Goal: Task Accomplishment & Management: Complete application form

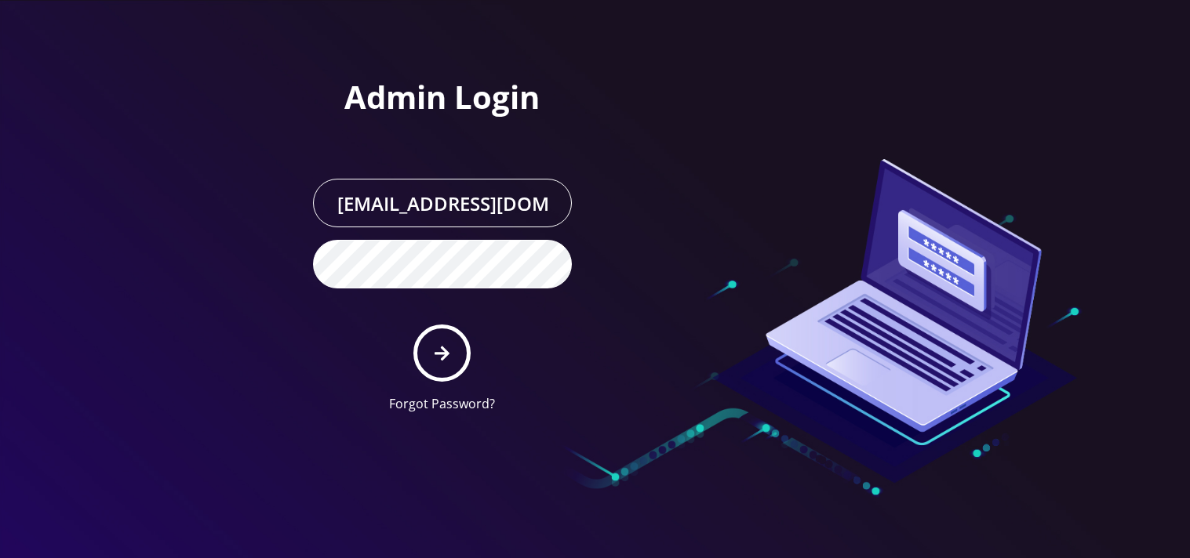
click at [440, 347] on icon "submit" at bounding box center [441, 353] width 15 height 17
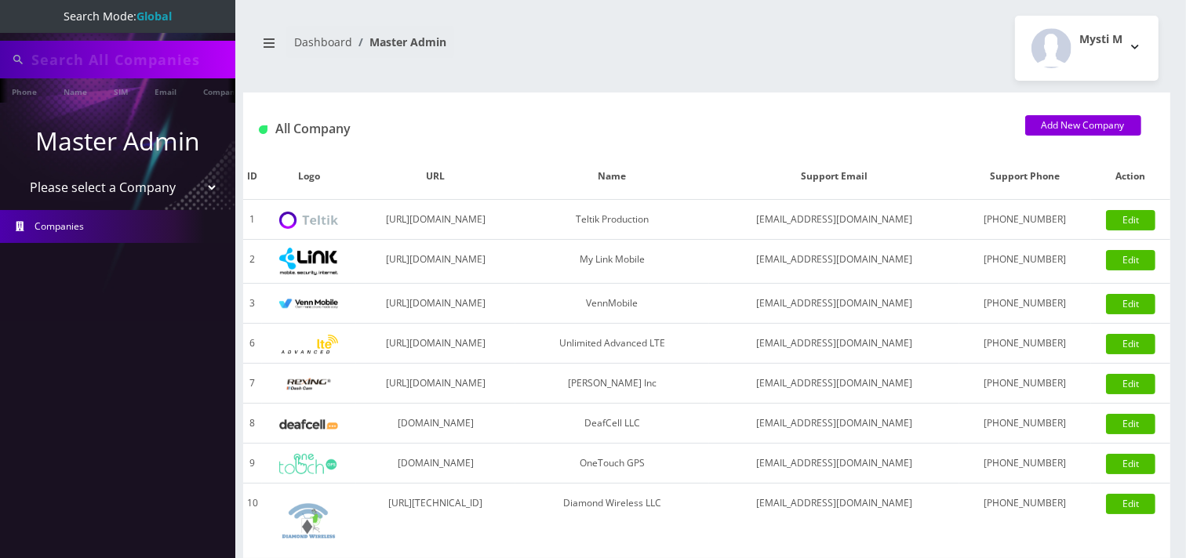
type input "[PERSON_NAME][EMAIL_ADDRESS][DOMAIN_NAME]"
click at [104, 180] on select "Please select a Company Teltik Production My Link Mobile VennMobile Unlimited A…" at bounding box center [118, 189] width 200 height 30
select select "23"
click at [18, 174] on select "Please select a Company Teltik Production My Link Mobile VennMobile Unlimited A…" at bounding box center [118, 189] width 200 height 30
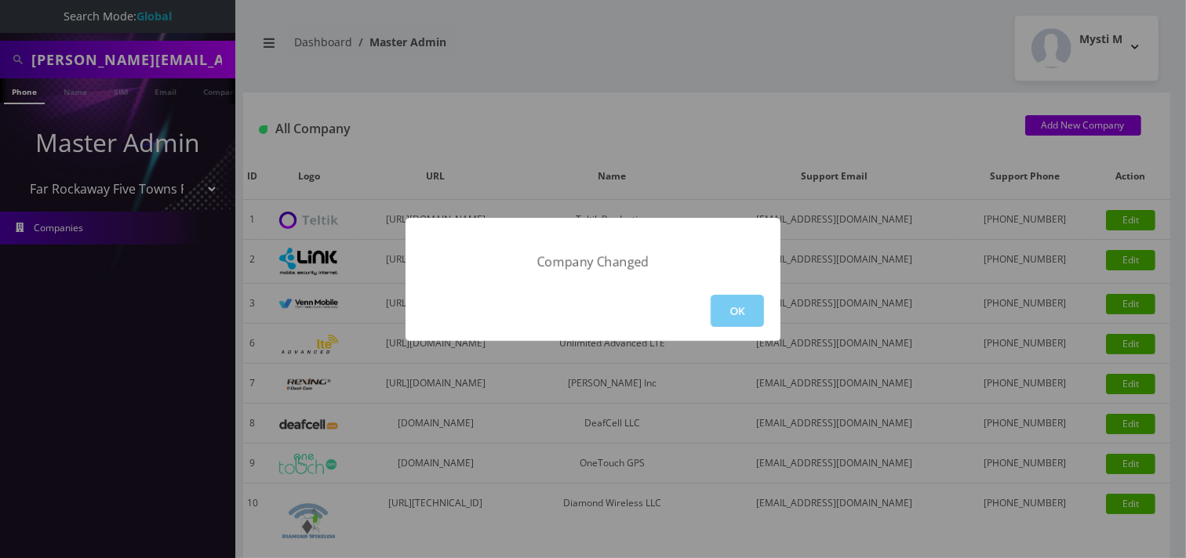
click at [721, 300] on button "OK" at bounding box center [737, 311] width 53 height 32
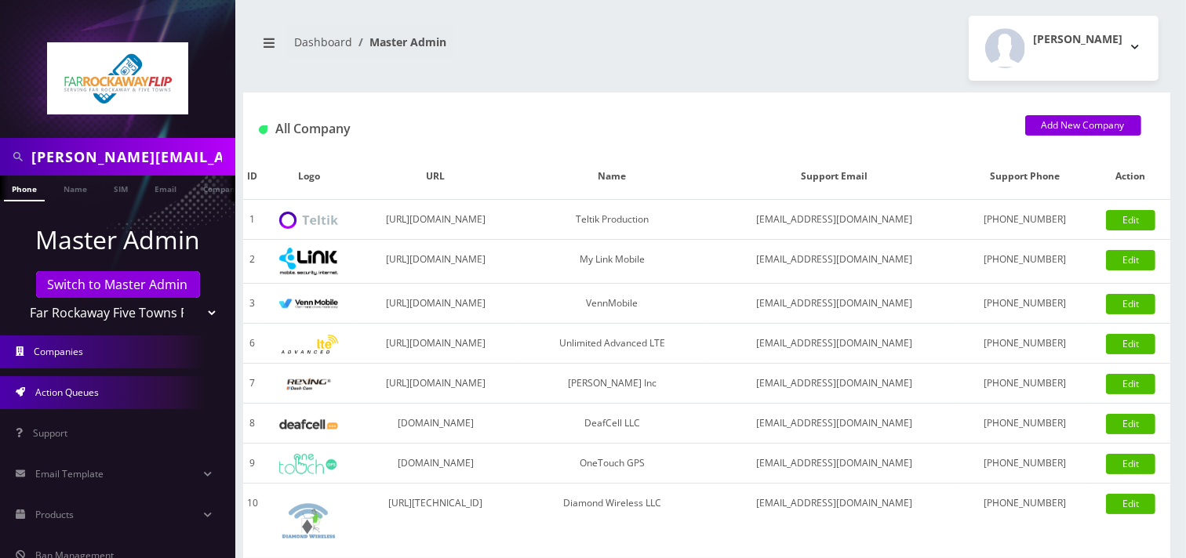
click at [75, 394] on span "Action Queues" at bounding box center [67, 392] width 64 height 13
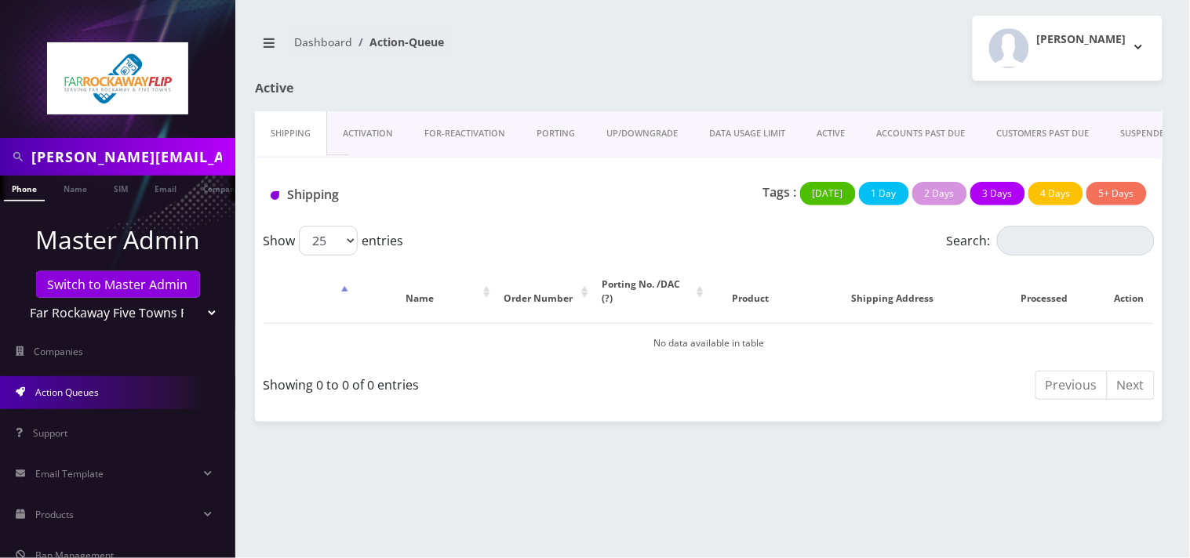
click at [557, 136] on link "PORTING" at bounding box center [556, 133] width 70 height 45
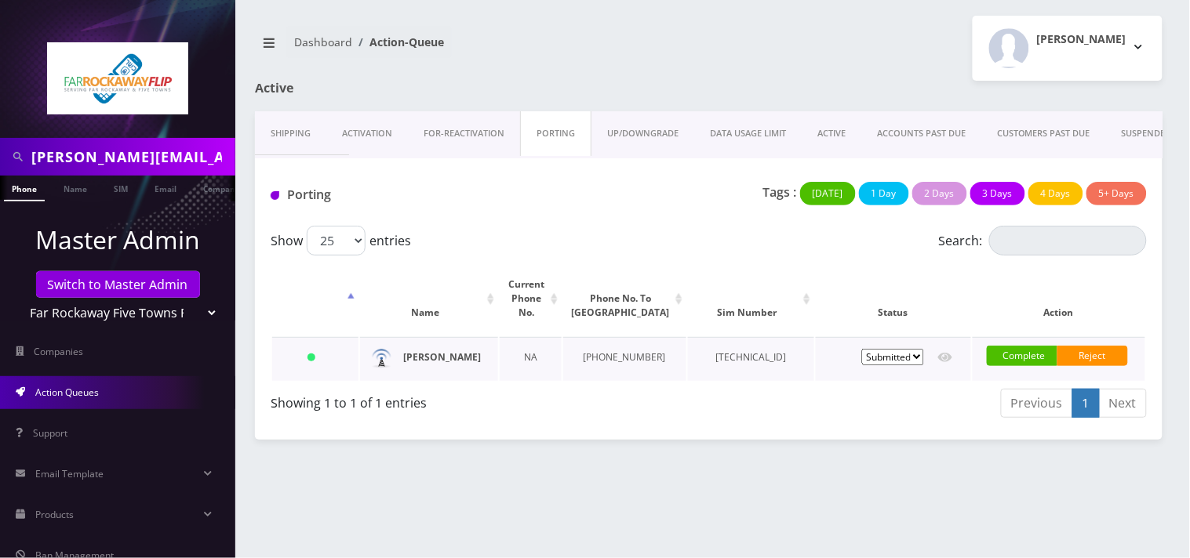
click at [439, 357] on strong "gitti weichbrod" at bounding box center [442, 357] width 78 height 13
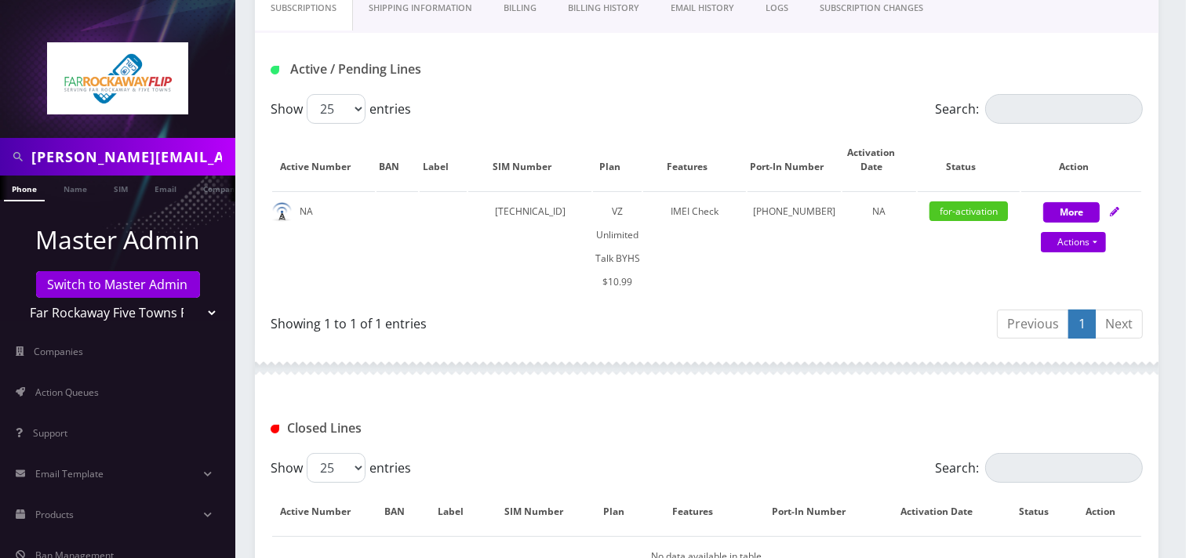
scroll to position [411, 0]
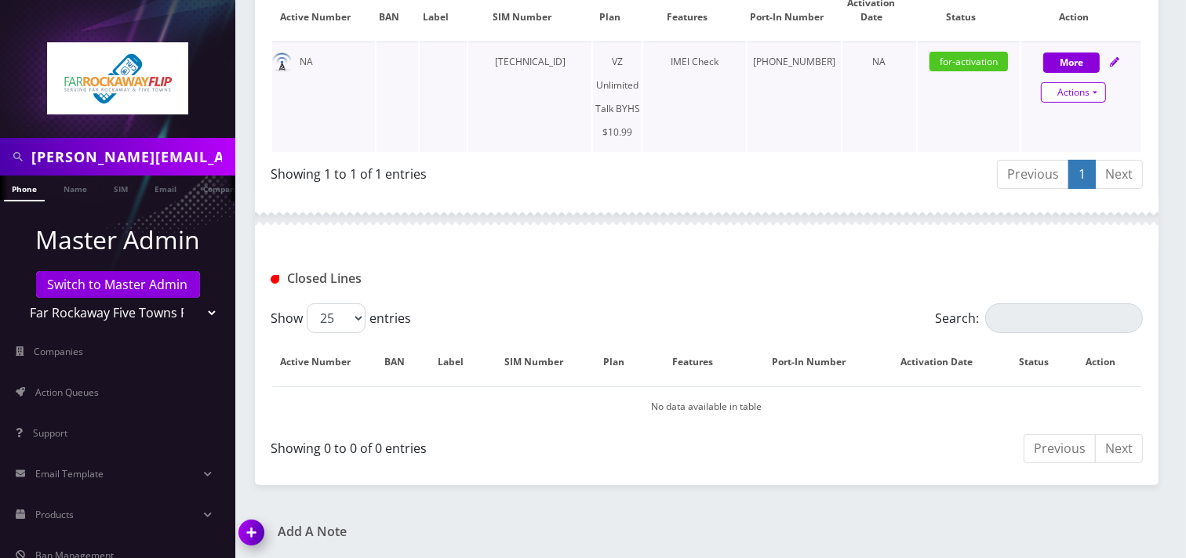
click at [1074, 95] on link "Actions" at bounding box center [1073, 92] width 65 height 20
select select "467"
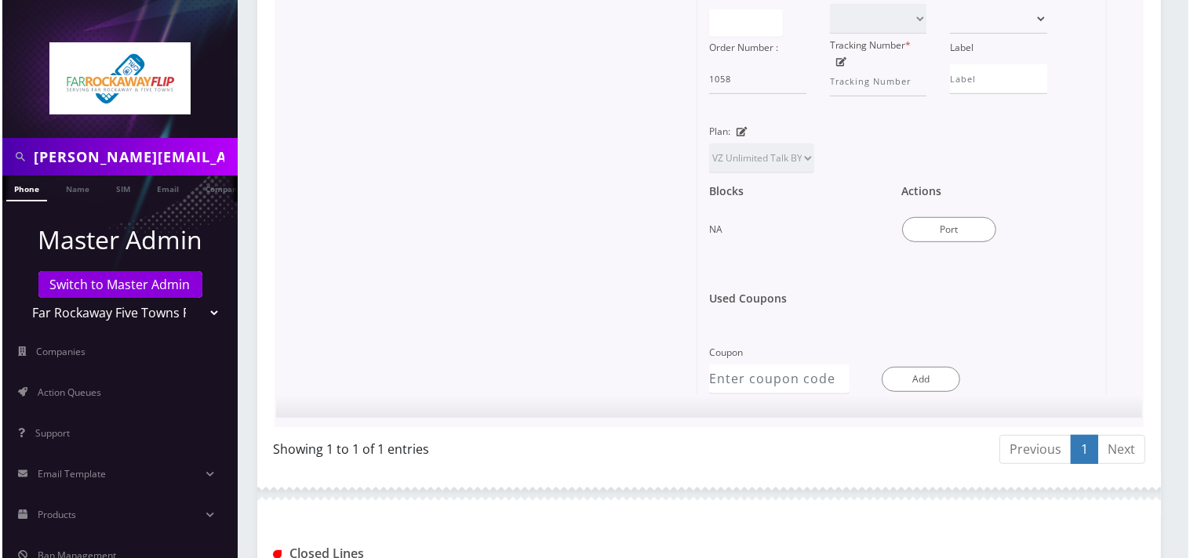
scroll to position [847, 0]
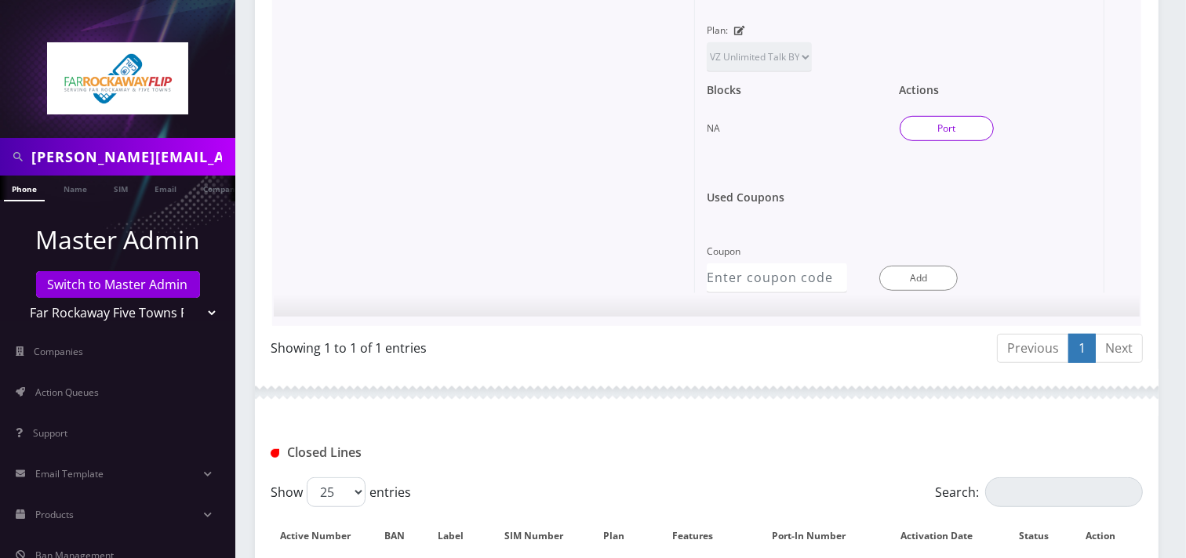
click at [957, 122] on button "Port" at bounding box center [947, 128] width 94 height 25
type input "weichbrod"
type input "1957 49th st"
type input "brooklyn"
select select "NY"
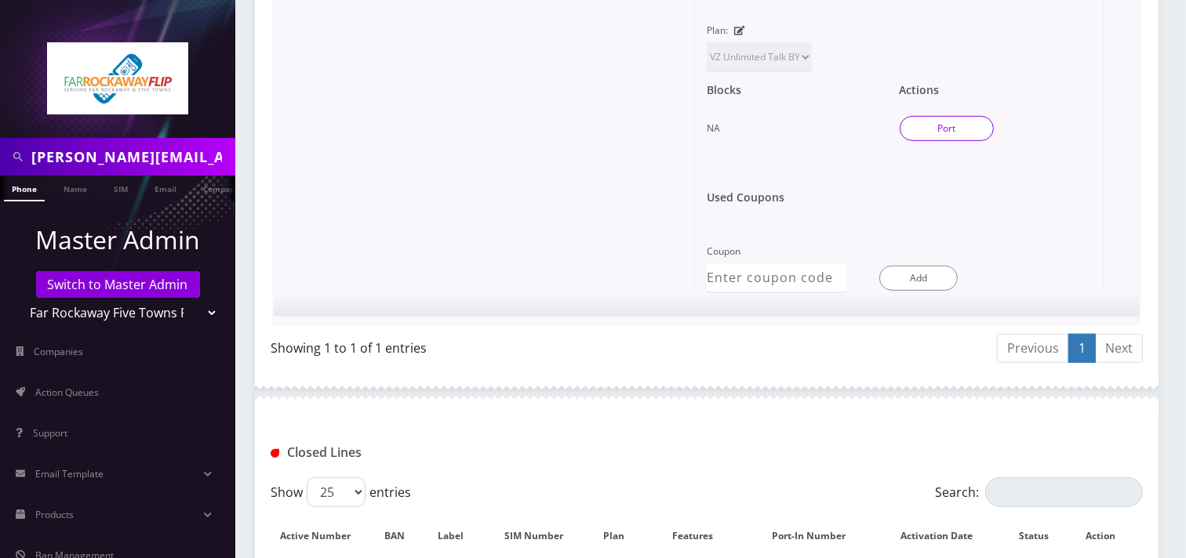
type input "11204"
type input "[TECHNICAL_ID]"
type input "3472268449"
type input "us mobile"
type input "204911246"
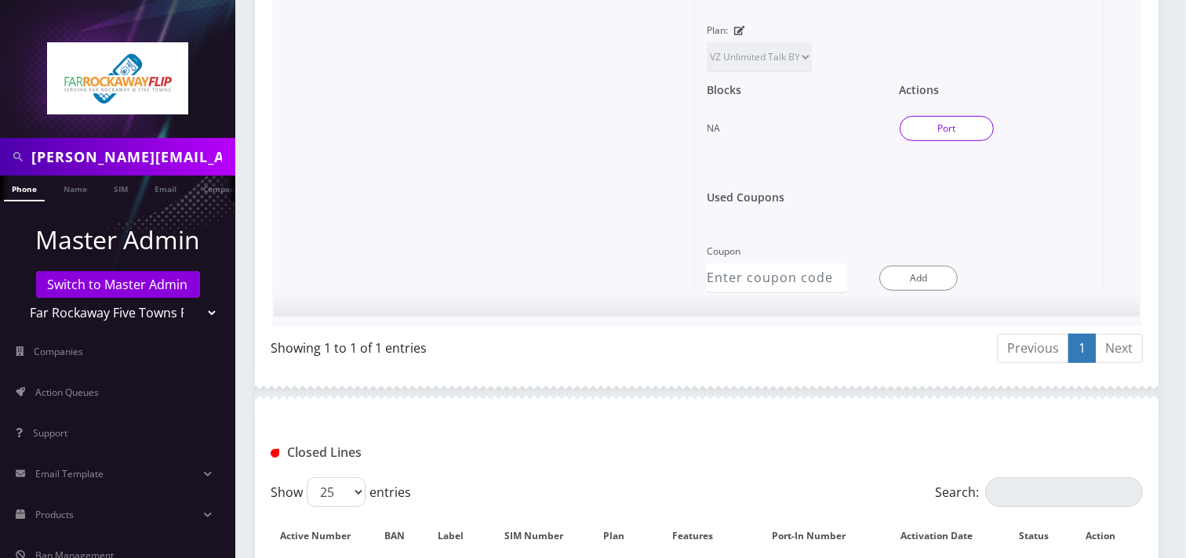
type input "4170"
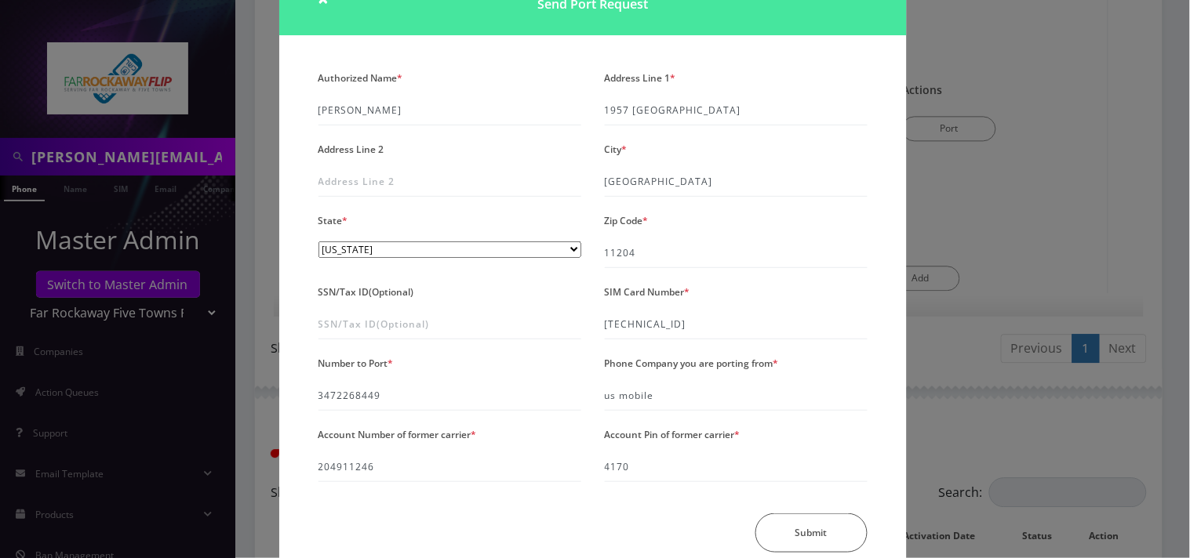
scroll to position [132, 0]
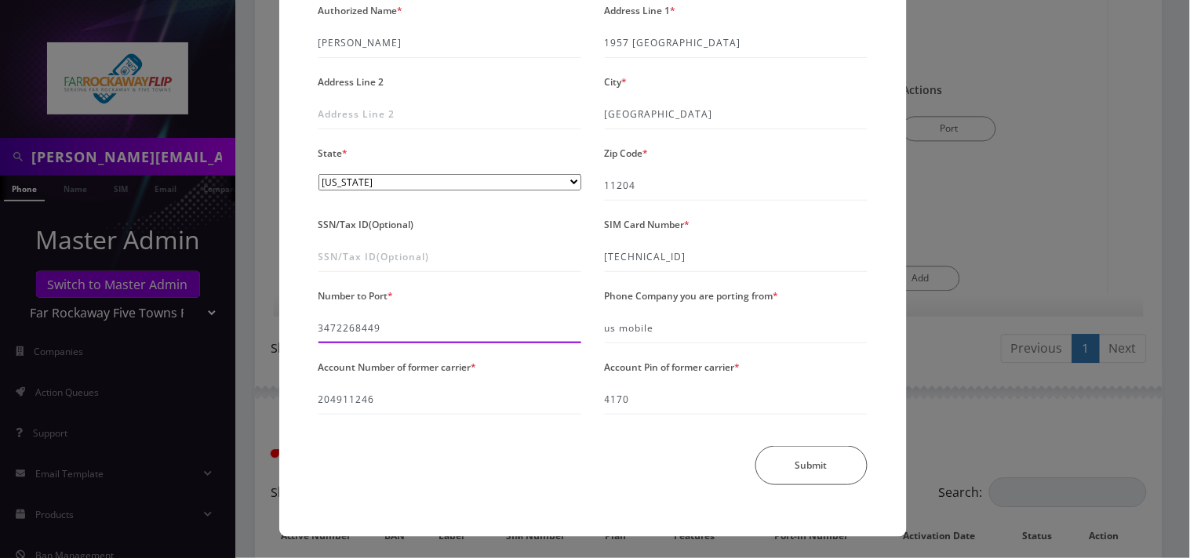
click at [349, 329] on input "3472268449" at bounding box center [449, 329] width 263 height 30
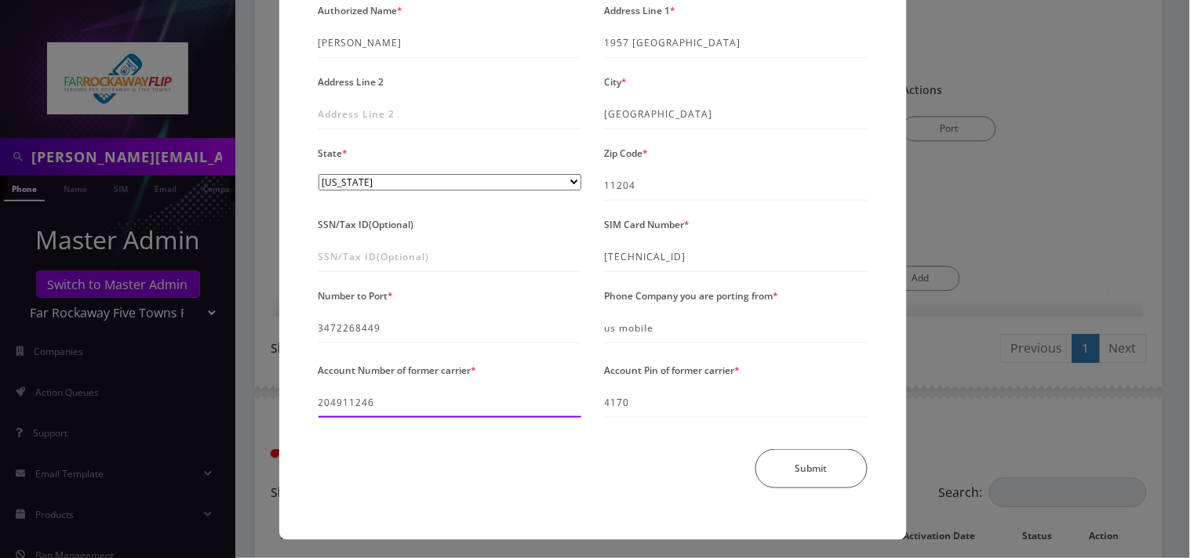
click at [331, 411] on input "204911246" at bounding box center [449, 403] width 263 height 30
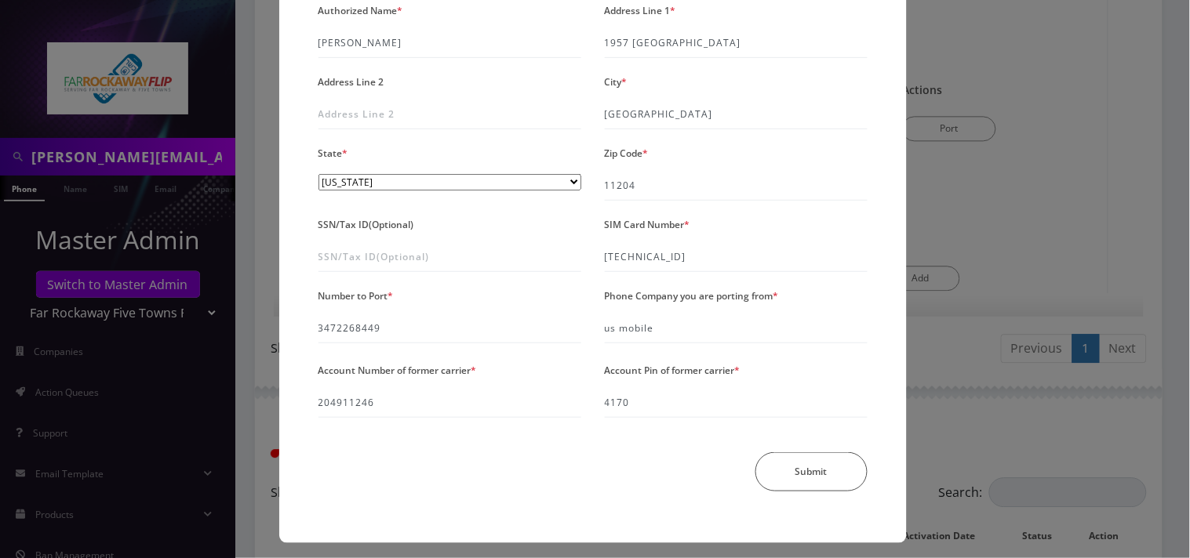
click at [442, 381] on div "Account Number of former carrier * 204911246" at bounding box center [450, 390] width 286 height 62
click at [402, 413] on input "204911246" at bounding box center [449, 403] width 263 height 30
type input "20491124"
click at [835, 458] on button "Submit" at bounding box center [811, 471] width 112 height 39
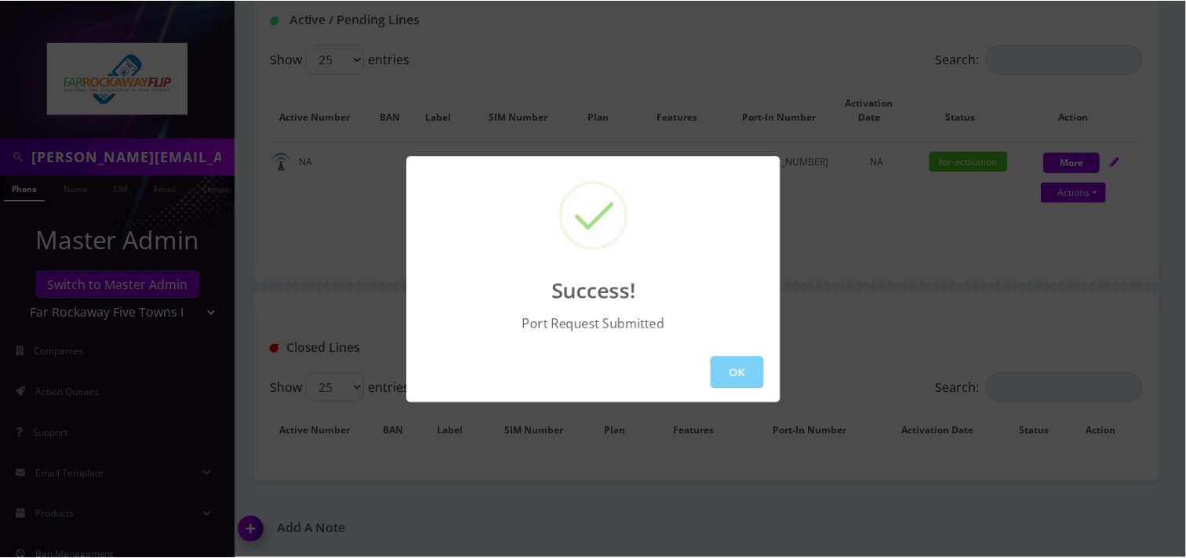
scroll to position [308, 0]
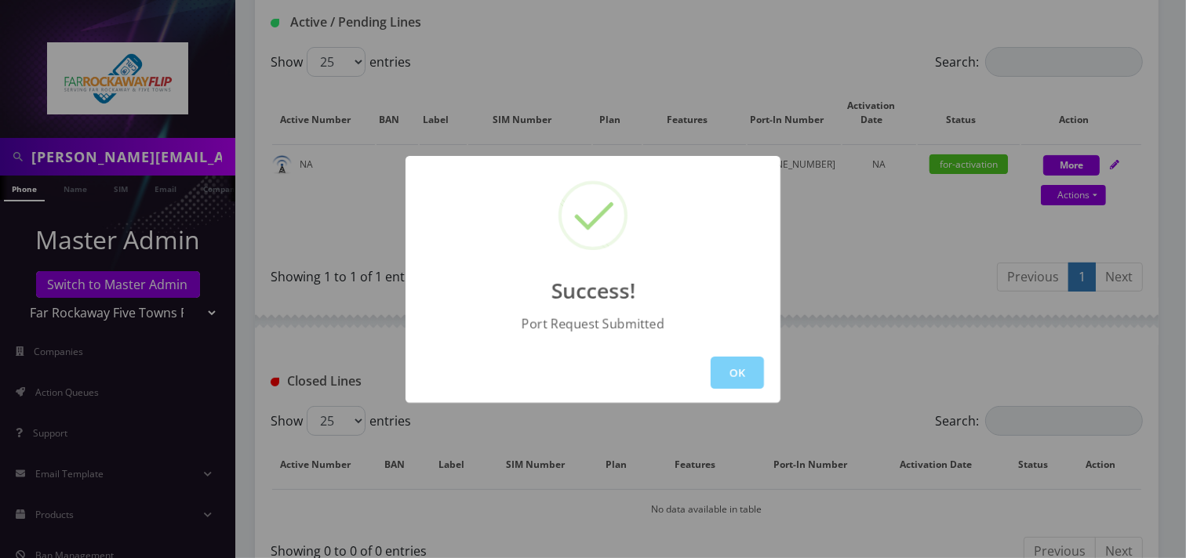
click at [745, 377] on button "OK" at bounding box center [737, 373] width 53 height 32
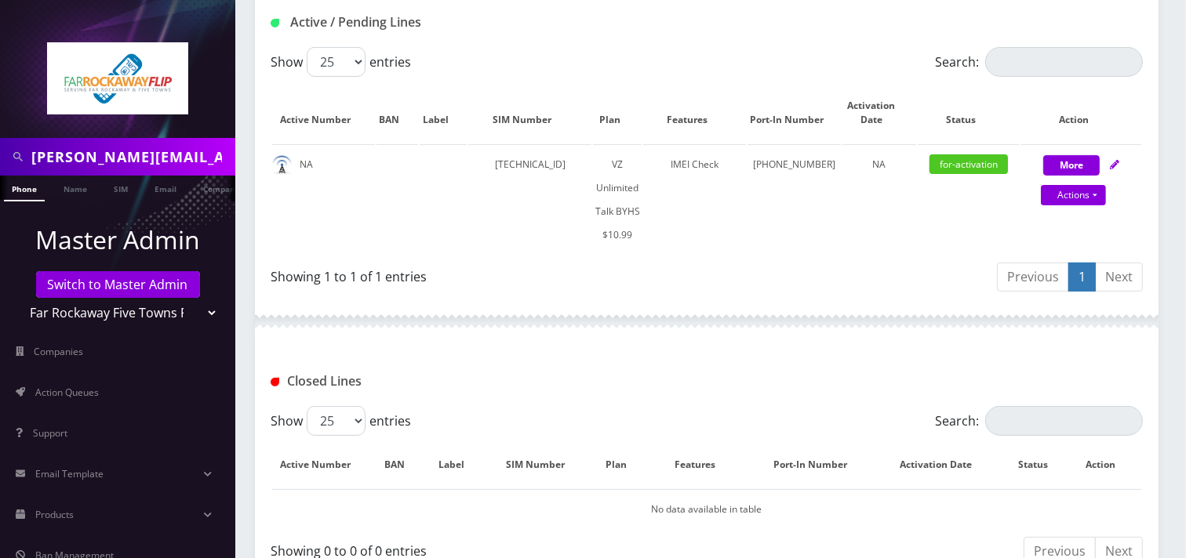
click at [56, 160] on input "sanchez.vad.90@gmail.com" at bounding box center [131, 157] width 200 height 30
paste input "7185419931"
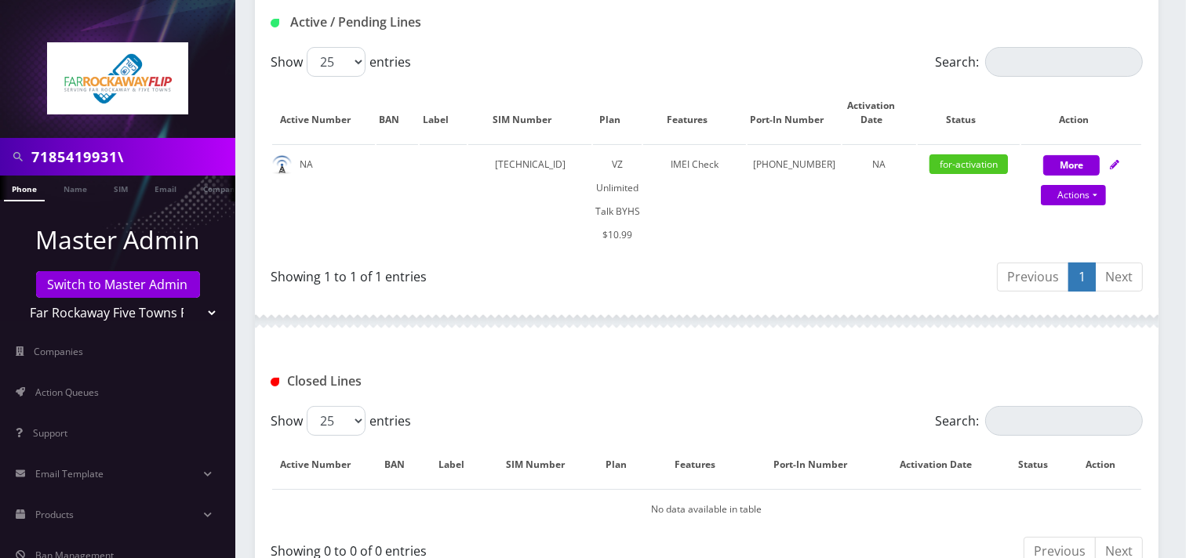
type input "7185419931\"
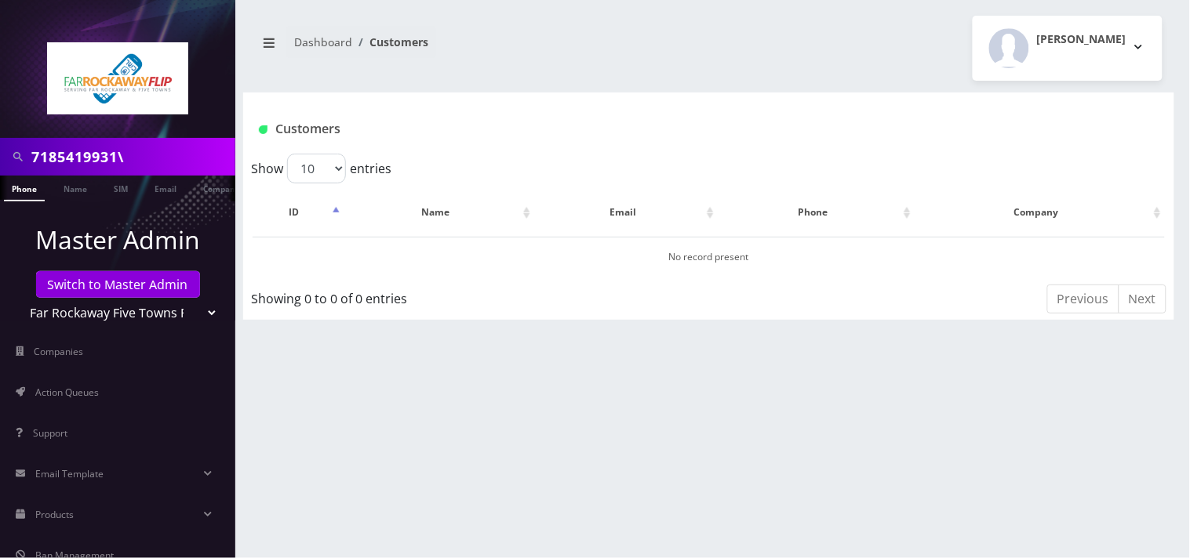
click at [169, 165] on input "7185419931\" at bounding box center [131, 157] width 200 height 30
type input "7185419931"
click at [154, 162] on input "7185419931" at bounding box center [131, 157] width 200 height 30
click at [152, 162] on input "7185419931" at bounding box center [131, 157] width 200 height 30
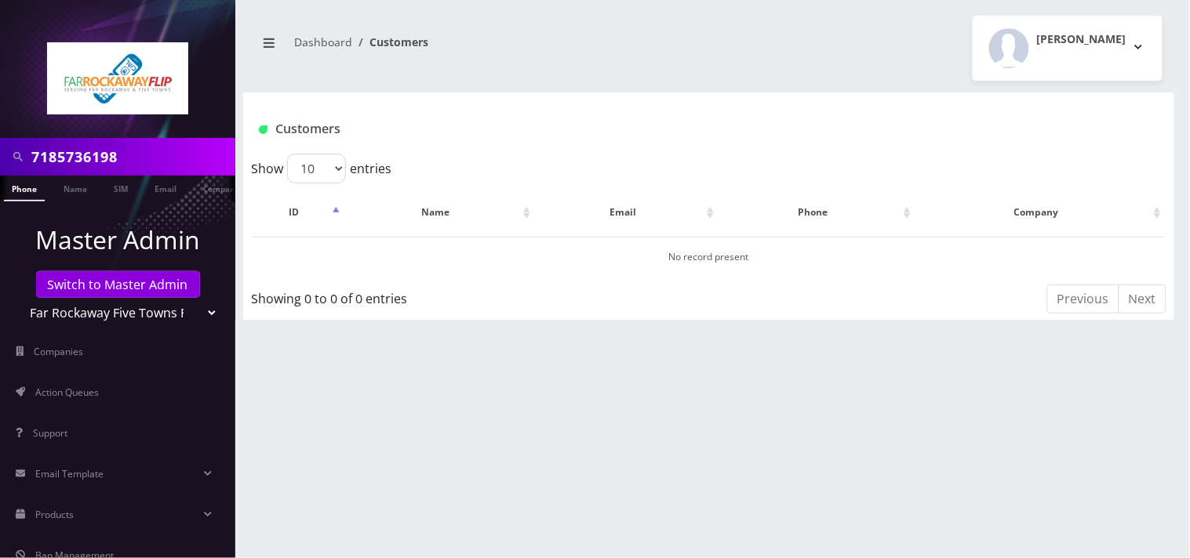
click at [78, 163] on input "7185736198" at bounding box center [131, 157] width 200 height 30
click at [79, 165] on input "7185736198" at bounding box center [131, 157] width 200 height 30
click at [145, 150] on input "7185736198" at bounding box center [131, 157] width 200 height 30
type input "7185736198"
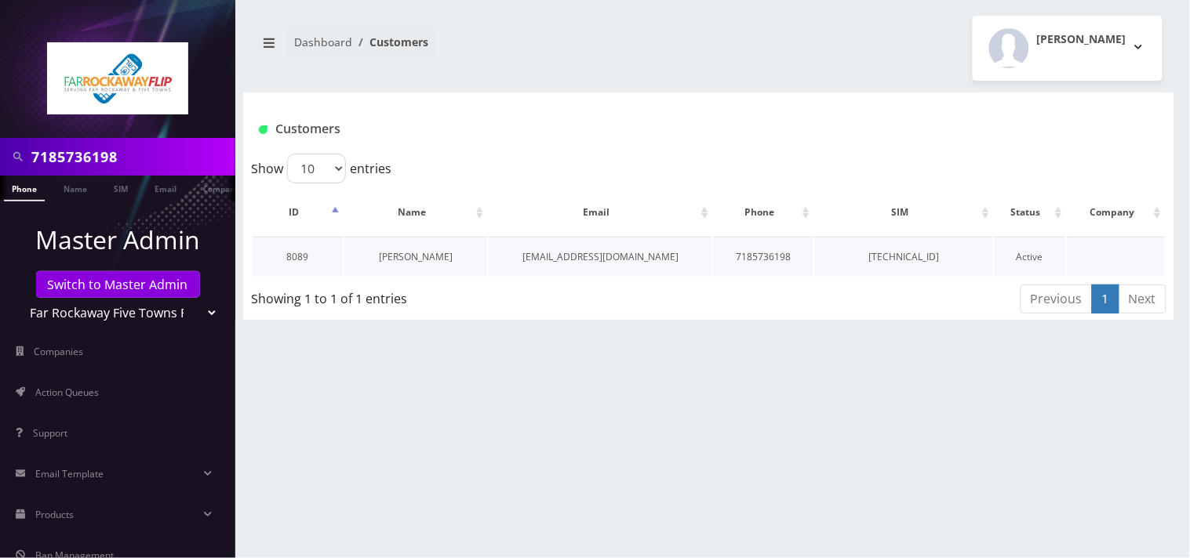
click at [445, 262] on link "[PERSON_NAME]" at bounding box center [416, 256] width 74 height 13
